Goal: Check status

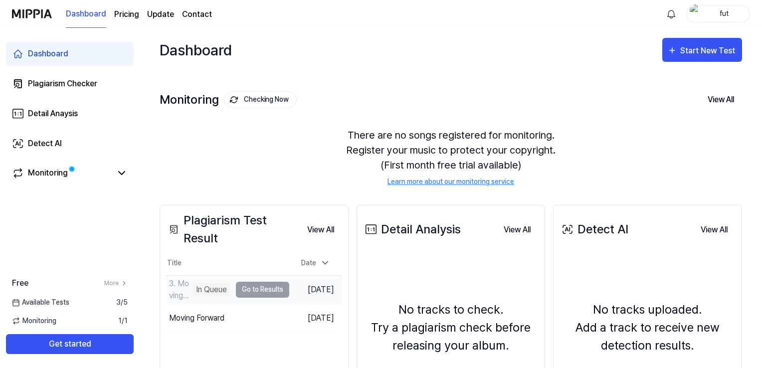
click at [258, 294] on td "3. Moving Magnetic In [GEOGRAPHIC_DATA] Go to Results" at bounding box center [227, 290] width 123 height 28
click at [264, 292] on td "3. Moving Magnetic In [GEOGRAPHIC_DATA] Go to Results" at bounding box center [227, 290] width 123 height 28
click at [264, 293] on td "3. Moving Magnetic In [GEOGRAPHIC_DATA] Go to Results" at bounding box center [227, 290] width 123 height 28
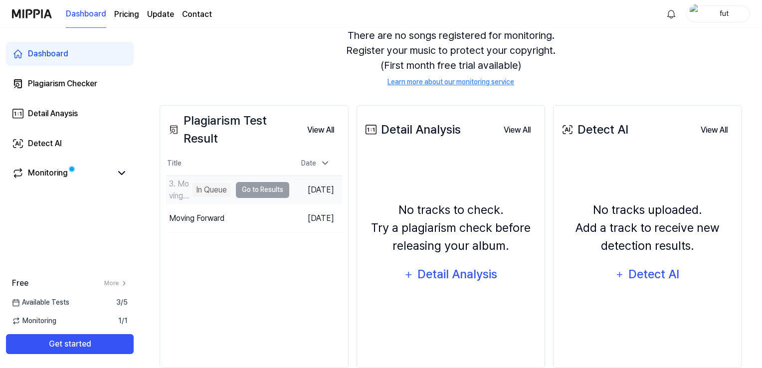
click at [235, 189] on td "3. Moving Magnetic In [GEOGRAPHIC_DATA] Go to Results" at bounding box center [227, 190] width 123 height 28
click at [207, 190] on div "In Queue" at bounding box center [211, 190] width 39 height 14
click at [309, 184] on td "[DATE]" at bounding box center [315, 189] width 53 height 28
